Goal: Transaction & Acquisition: Subscribe to service/newsletter

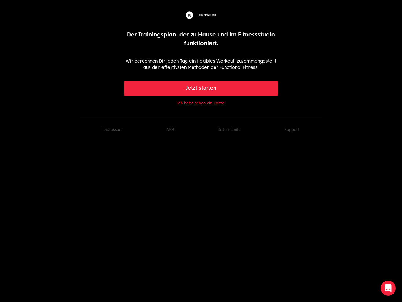
click at [201, 88] on button "Jetzt starten" at bounding box center [201, 87] width 154 height 15
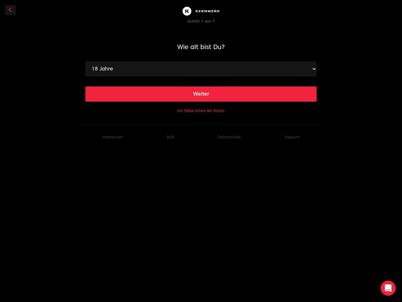
click at [201, 103] on main "Wie alt bist Du? 18 Jahre 19 Jahre 20 Jahre 21 Jahre 22 Jahre 23 Jahre 24 Jahre…" at bounding box center [200, 72] width 231 height 84
click at [292, 129] on footer "Impressum AGB Datenschutz Support" at bounding box center [200, 136] width 241 height 25
click at [388, 288] on icon "Open Intercom Messenger" at bounding box center [388, 288] width 7 height 8
